Goal: Find specific page/section: Find specific page/section

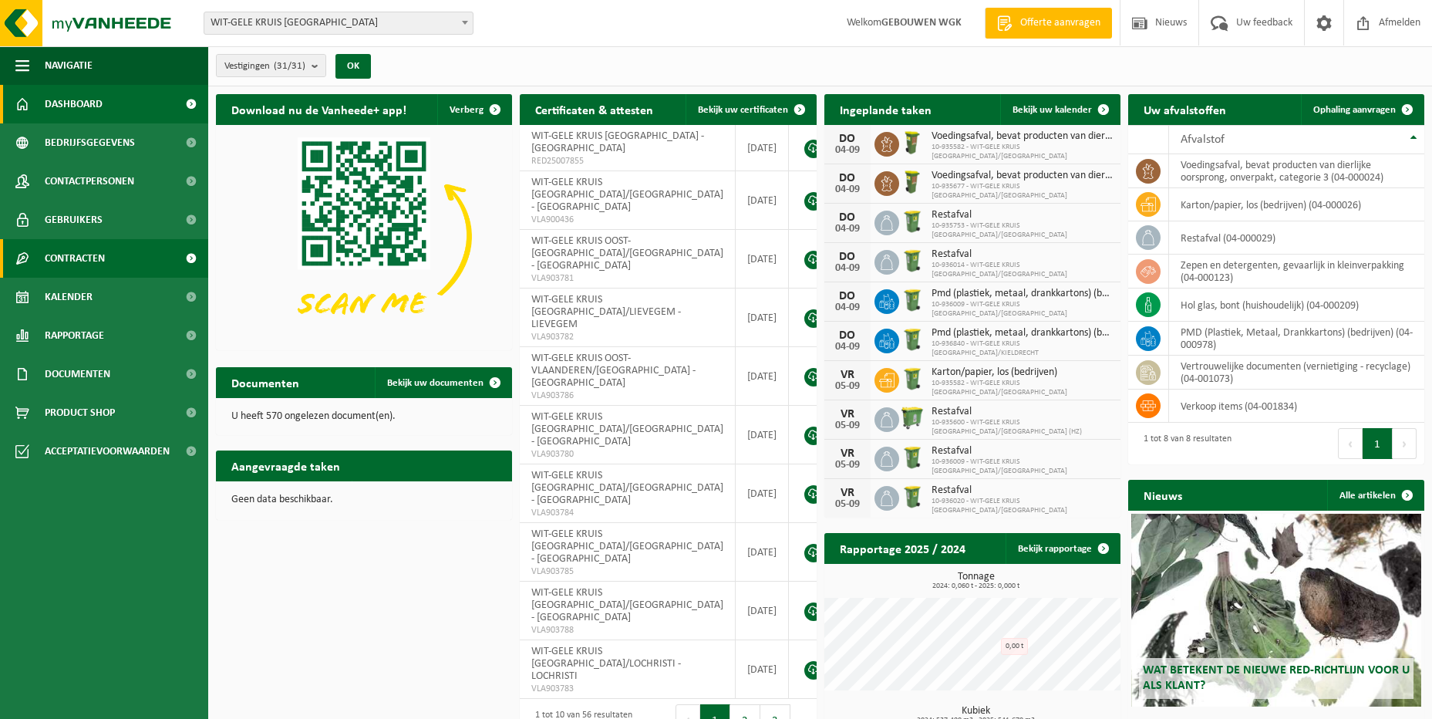
click at [103, 268] on span "Contracten" at bounding box center [75, 258] width 60 height 39
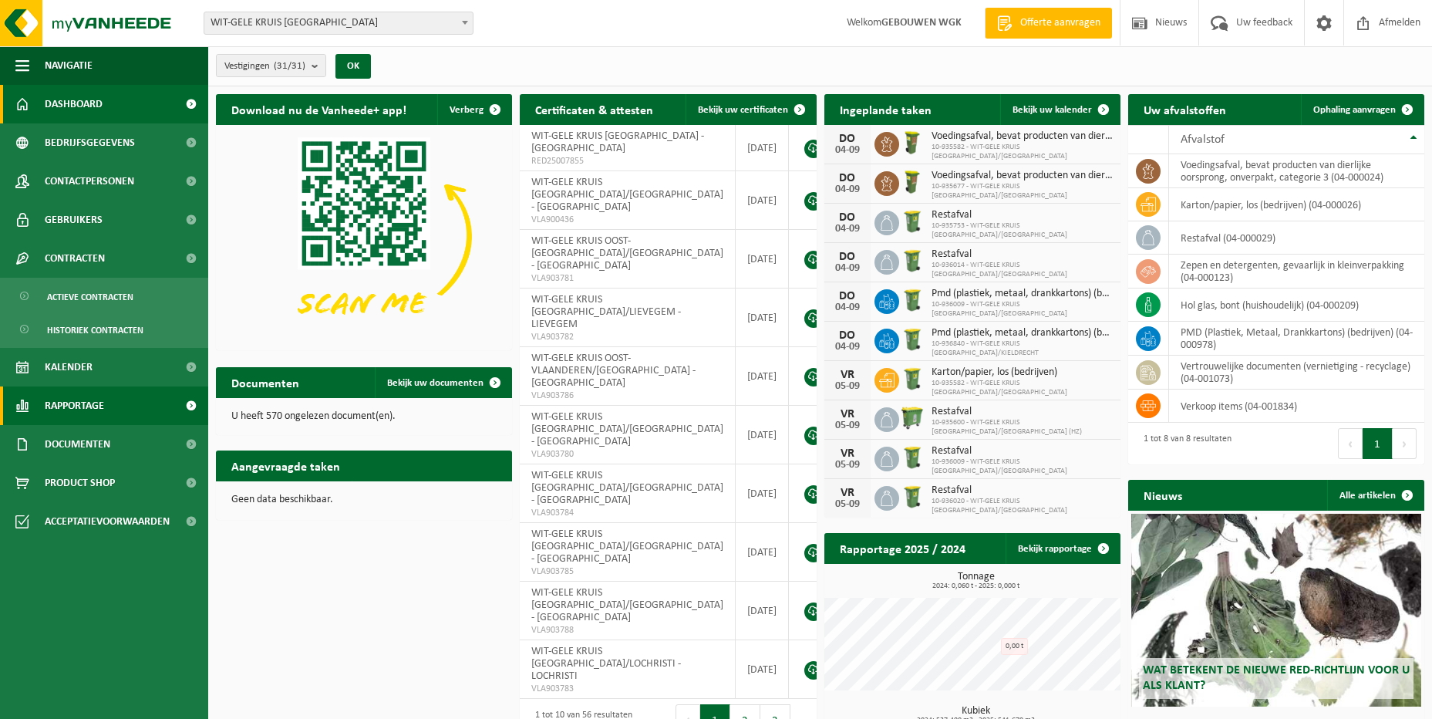
click at [113, 406] on link "Rapportage" at bounding box center [104, 405] width 208 height 39
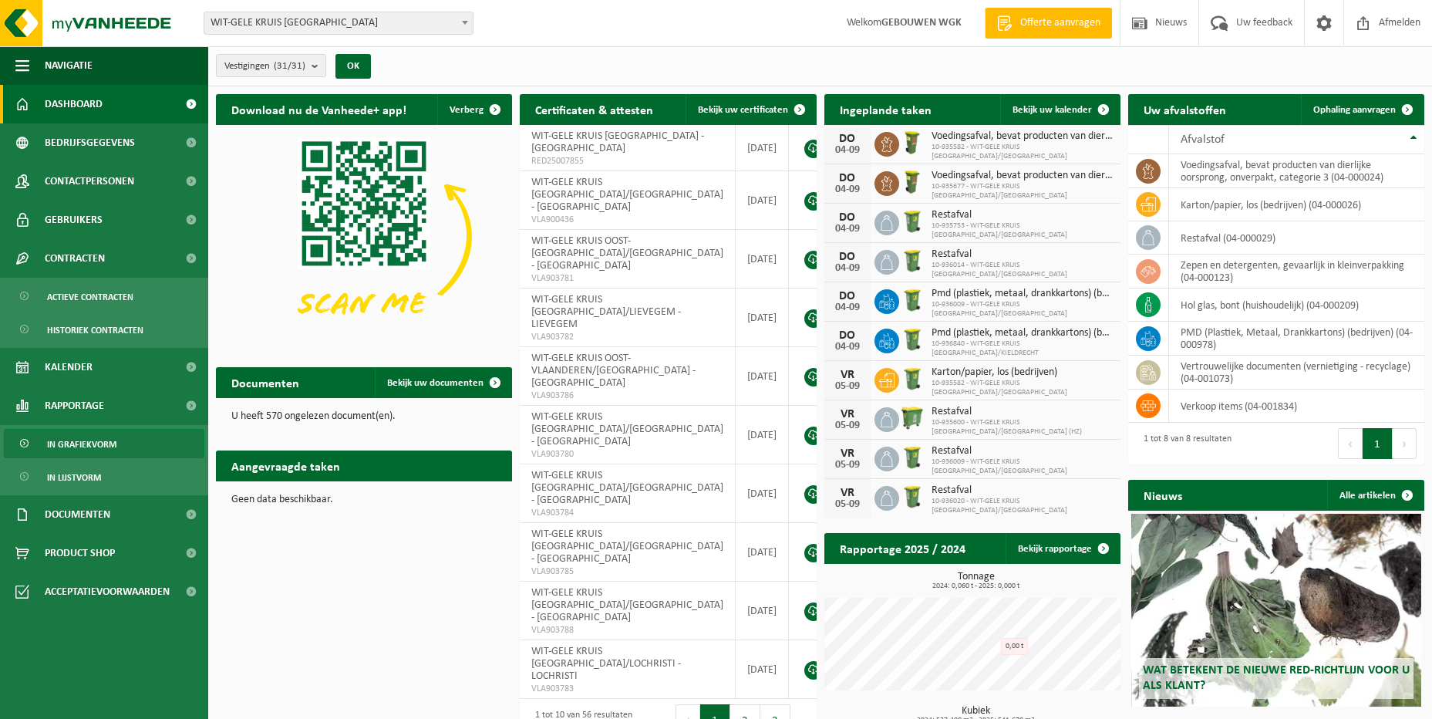
click at [108, 444] on span "In grafiekvorm" at bounding box center [81, 444] width 69 height 29
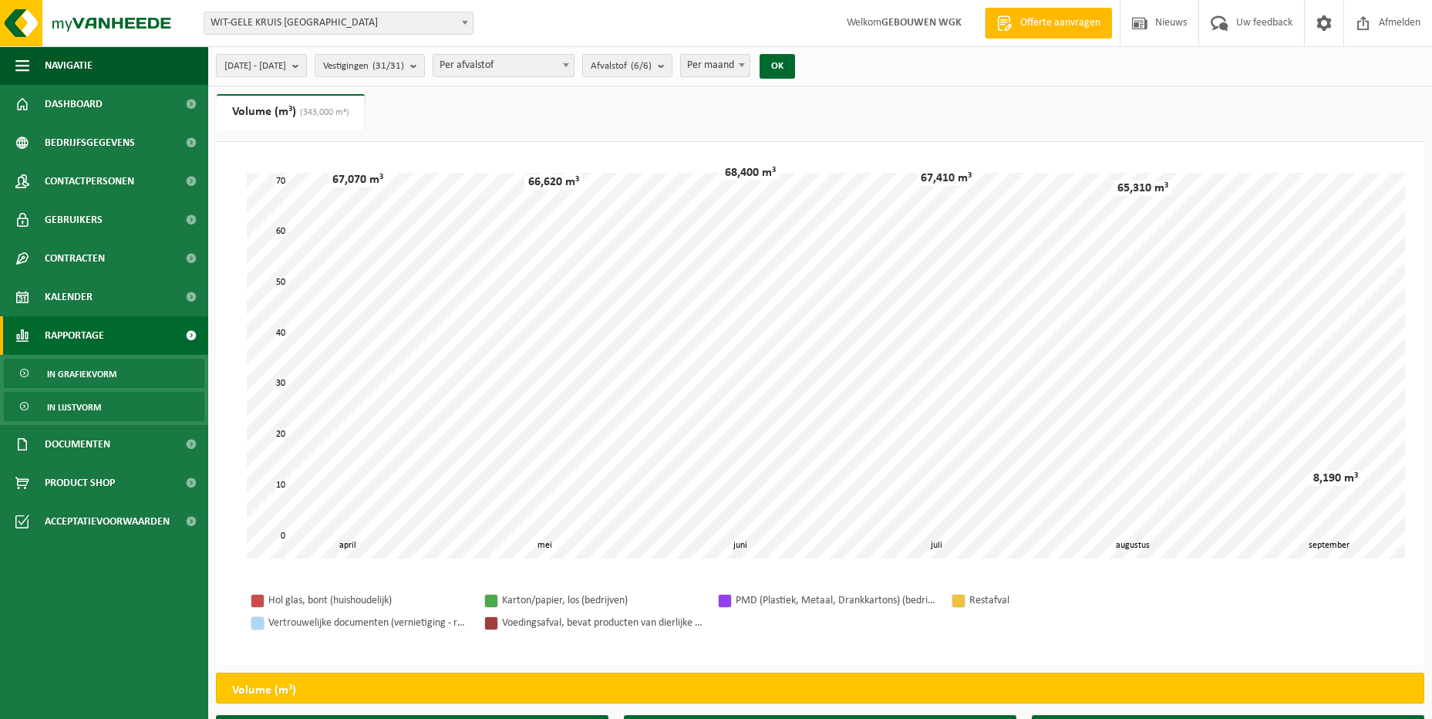
click at [109, 408] on link "In lijstvorm" at bounding box center [104, 406] width 201 height 29
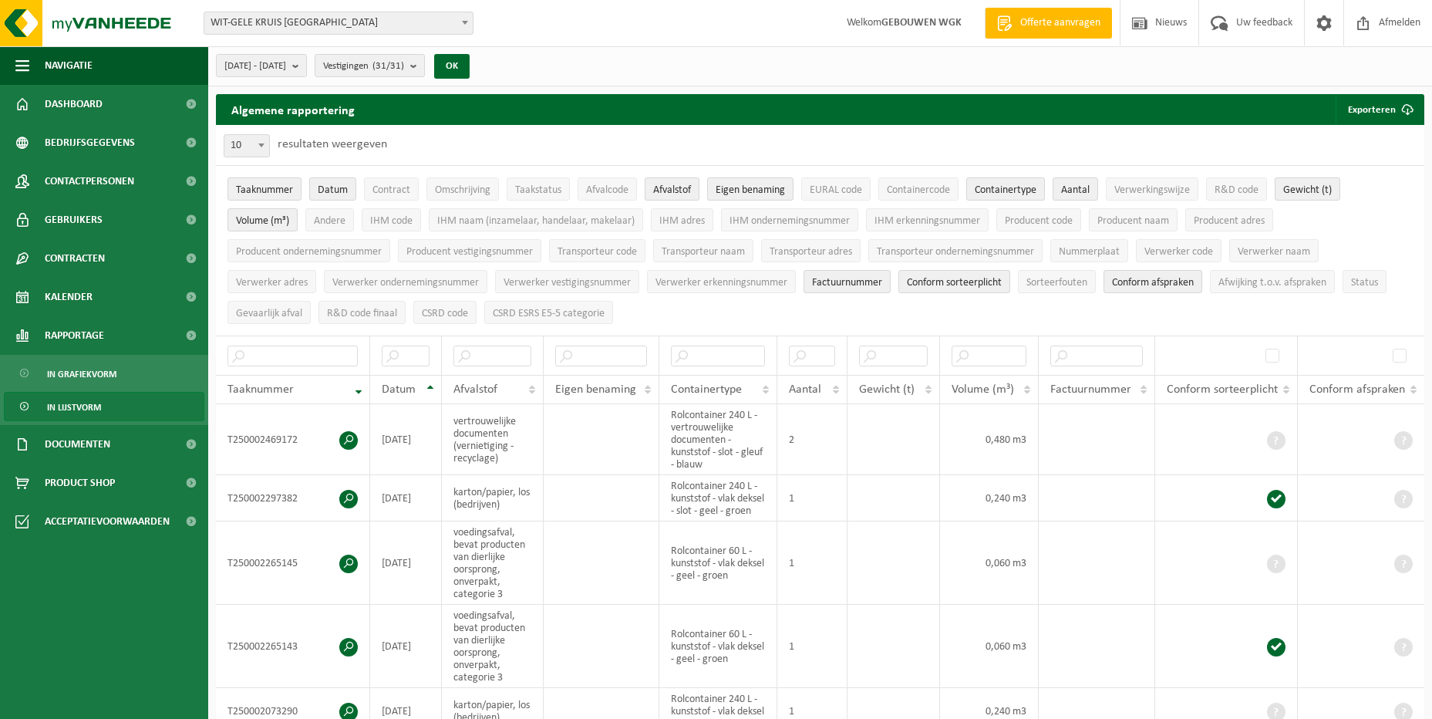
click at [629, 101] on div "Algemene rapportering Exporteren Enkel mijn selectie Alle beschikbare kolommen" at bounding box center [820, 109] width 1209 height 31
